Goal: Transaction & Acquisition: Book appointment/travel/reservation

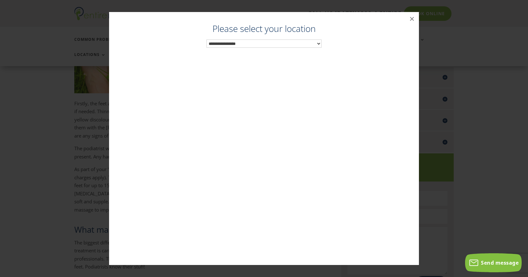
click at [268, 45] on select "**********" at bounding box center [263, 43] width 115 height 8
click at [413, 17] on button "×" at bounding box center [412, 19] width 14 height 14
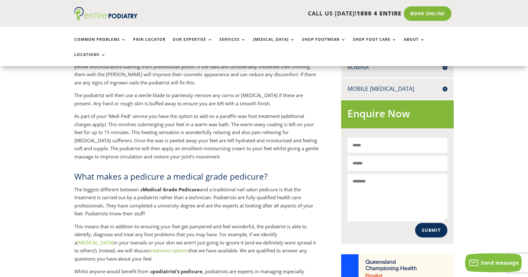
click at [392, 85] on h4 "Mobile [MEDICAL_DATA]" at bounding box center [397, 89] width 100 height 8
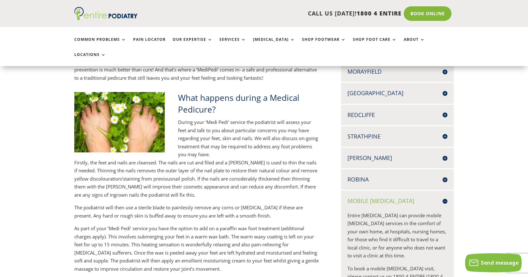
scroll to position [206, 0]
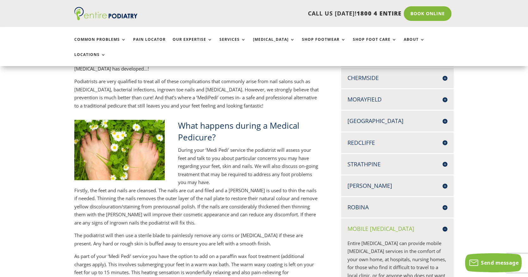
click at [357, 203] on h4 "Robina" at bounding box center [397, 207] width 100 height 8
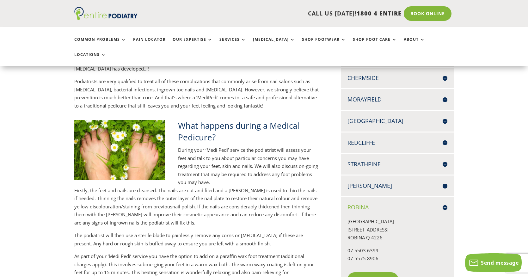
click at [368, 272] on link "Book Online" at bounding box center [372, 279] width 51 height 15
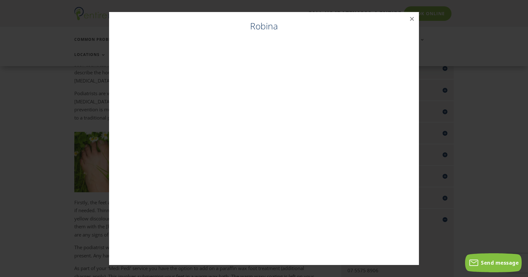
scroll to position [194, 0]
click at [411, 20] on button "×" at bounding box center [412, 19] width 14 height 14
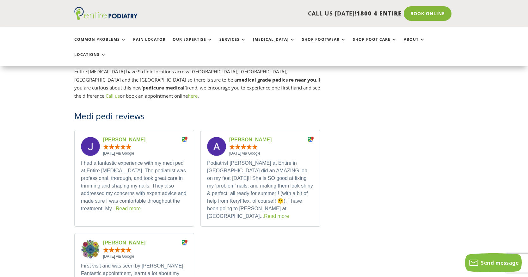
scroll to position [1009, 0]
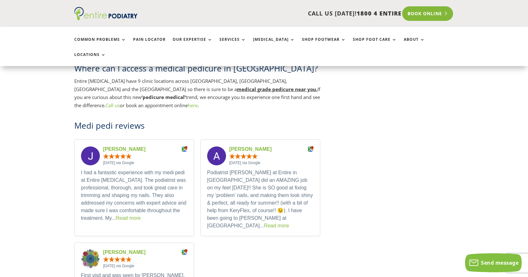
click at [436, 14] on link "Book Online" at bounding box center [427, 13] width 51 height 15
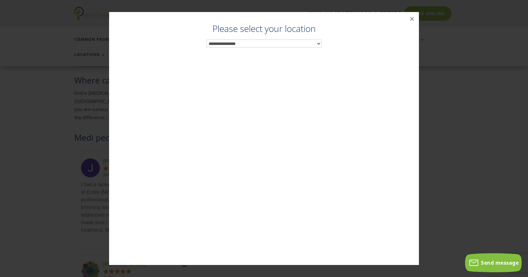
scroll to position [997, 0]
click at [287, 43] on select "**********" at bounding box center [263, 43] width 115 height 8
click at [412, 17] on button "×" at bounding box center [412, 19] width 14 height 14
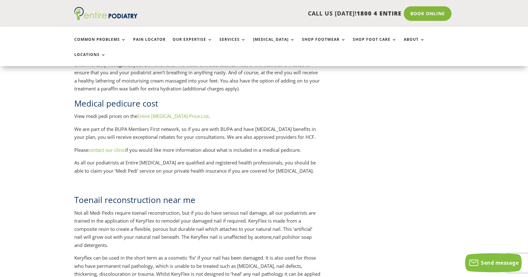
scroll to position [768, 0]
click at [175, 113] on link "Entire Podiatry Price List" at bounding box center [172, 116] width 71 height 6
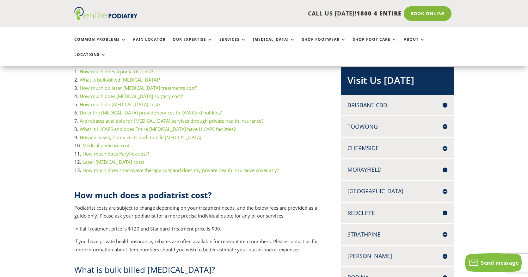
click at [127, 142] on link "Medical pedicure cost" at bounding box center [105, 145] width 47 height 6
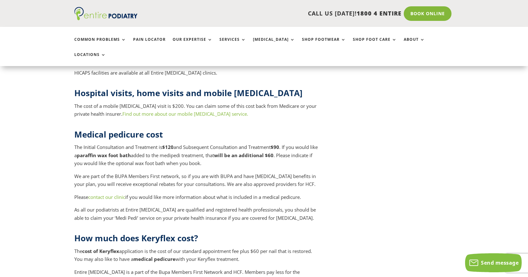
scroll to position [2548, 0]
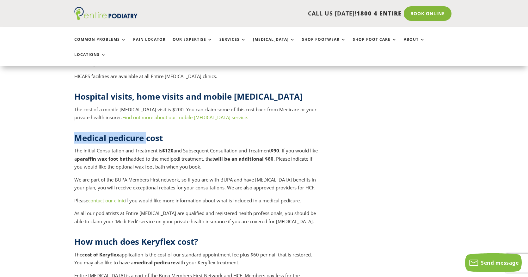
drag, startPoint x: 146, startPoint y: 71, endPoint x: 72, endPoint y: 75, distance: 74.0
copy strong "Medical pedicure"
click at [434, 13] on link "Book Online" at bounding box center [427, 13] width 51 height 15
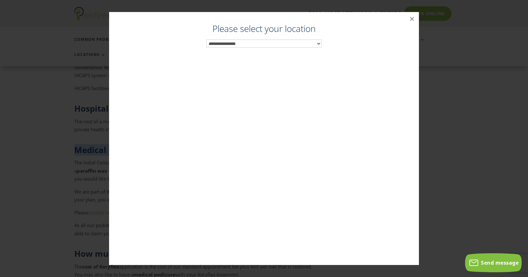
scroll to position [2536, 0]
click at [273, 43] on select "**********" at bounding box center [263, 43] width 115 height 8
